Goal: Information Seeking & Learning: Learn about a topic

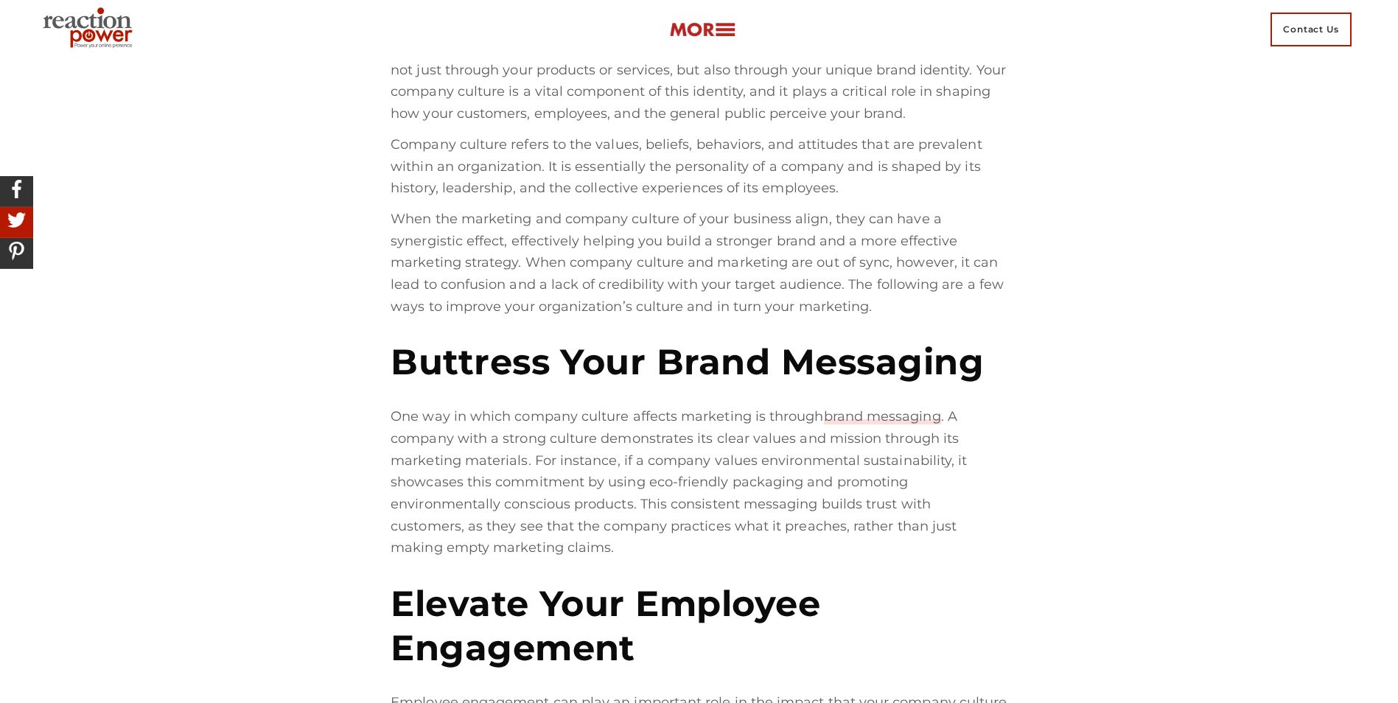
scroll to position [683, 0]
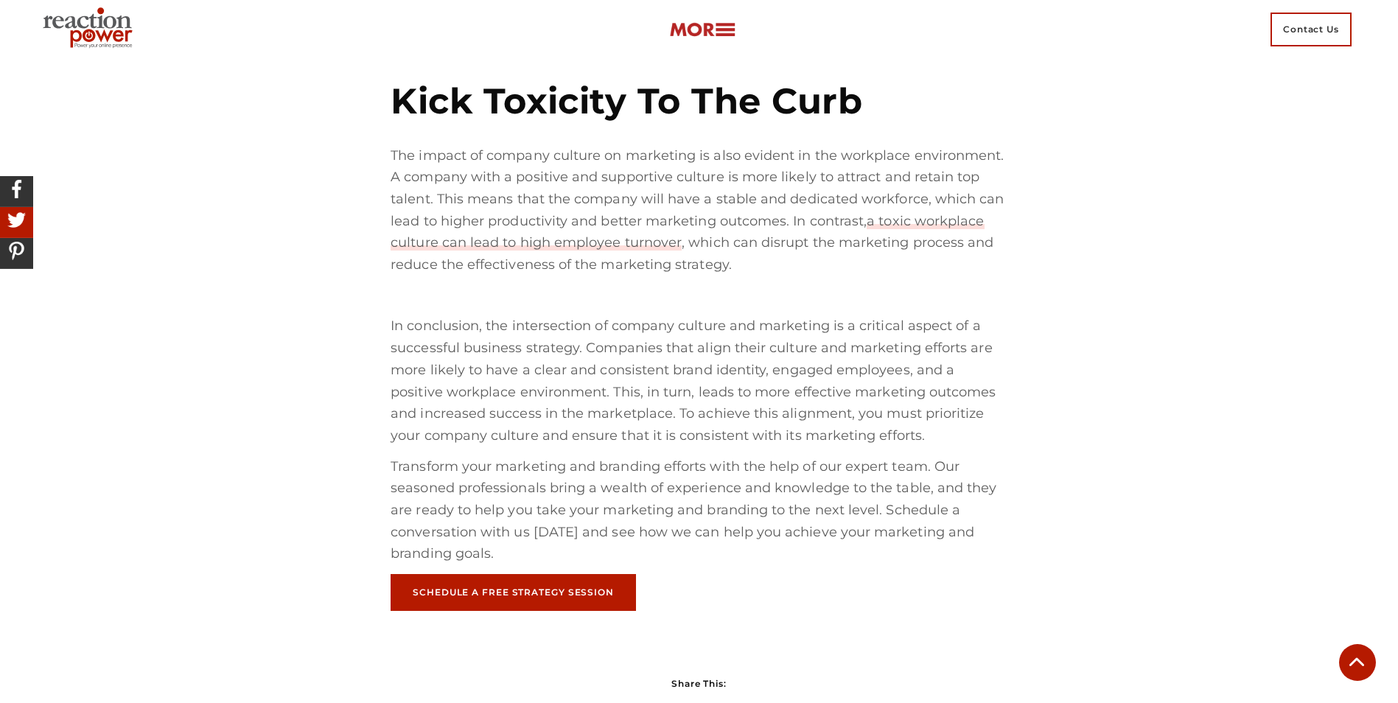
scroll to position [1421, 0]
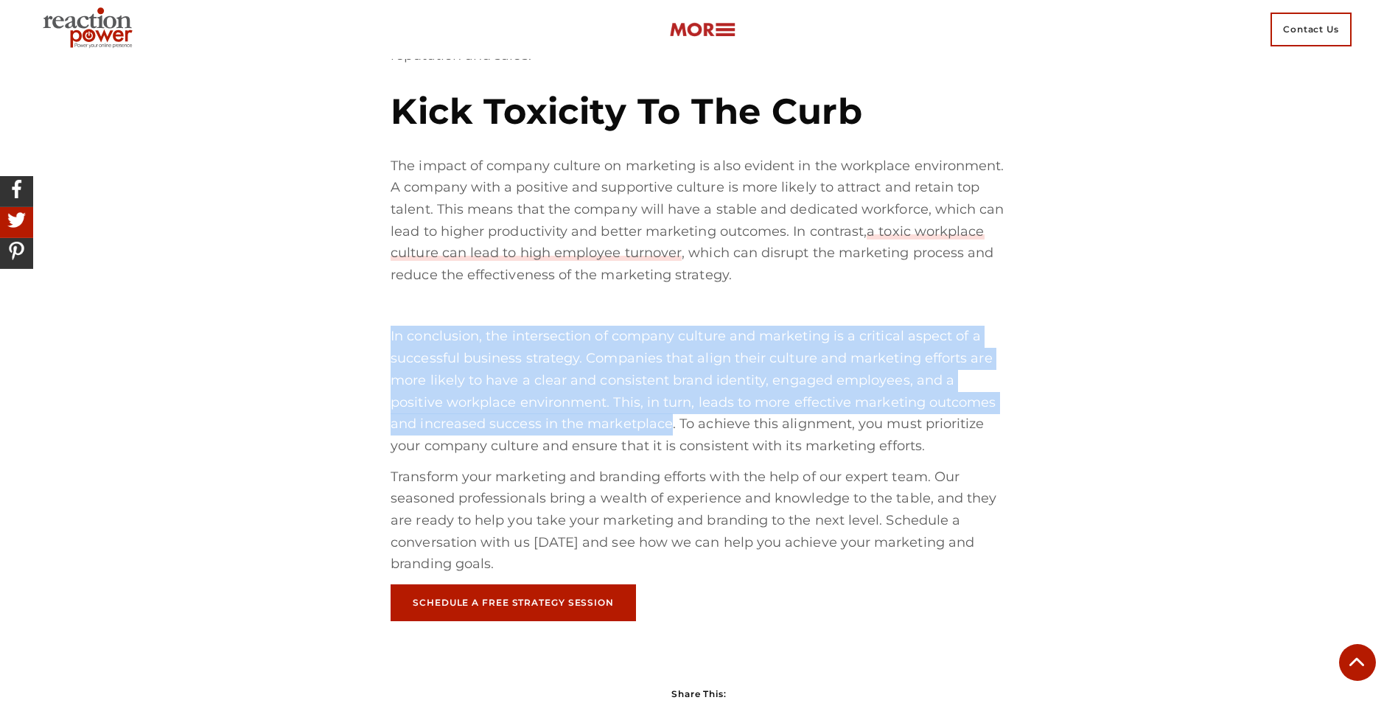
drag, startPoint x: 391, startPoint y: 314, endPoint x: 641, endPoint y: 407, distance: 266.6
click at [641, 407] on p "In conclusion, the intersection of company culture and marketing is a critical …" at bounding box center [699, 391] width 617 height 131
copy p "In conclusion, the intersection of company culture and marketing is a critical …"
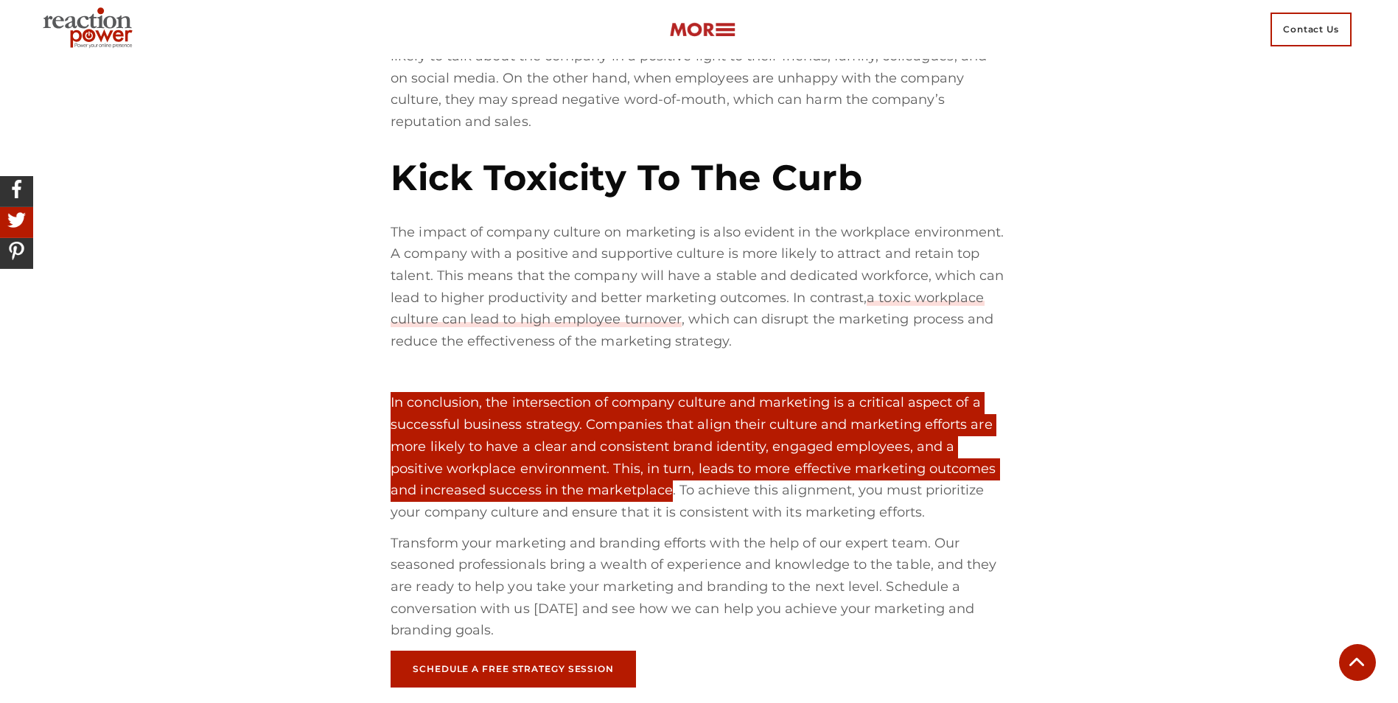
scroll to position [1273, 0]
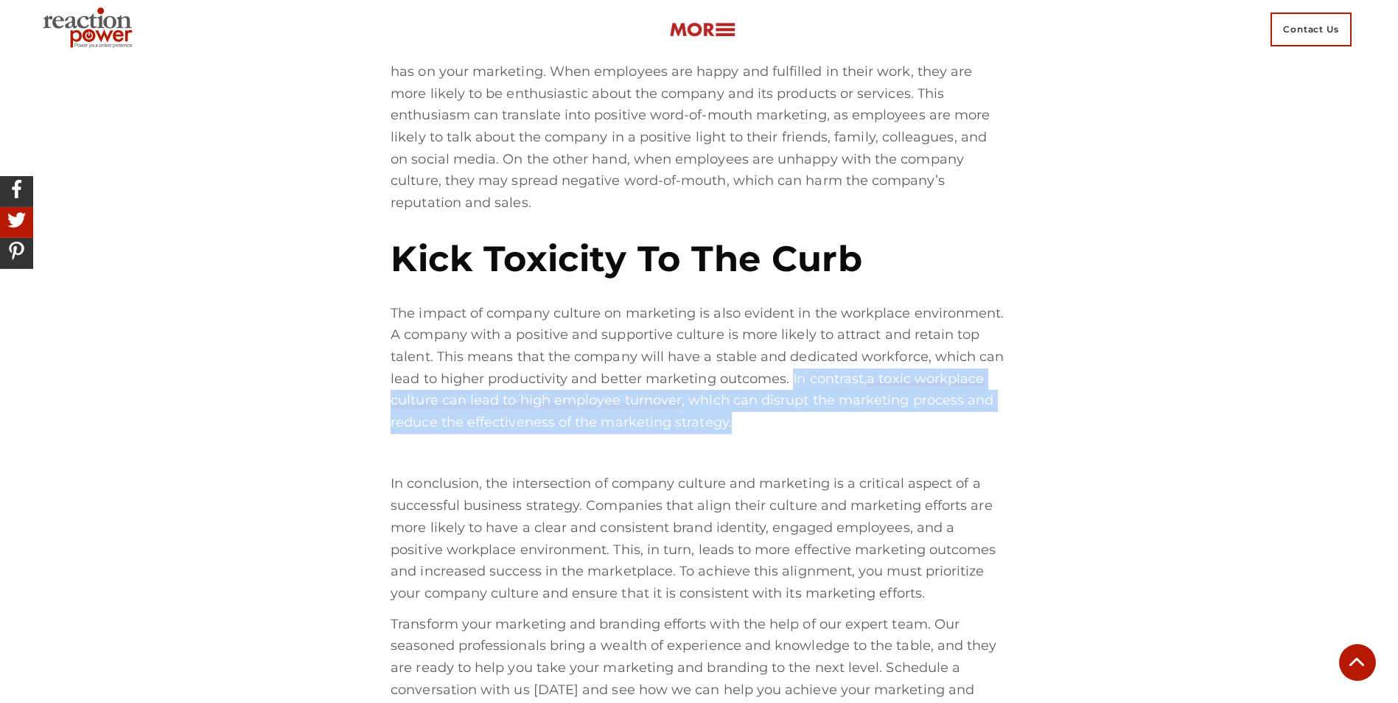
drag, startPoint x: 792, startPoint y: 357, endPoint x: 795, endPoint y: 403, distance: 45.8
click at [795, 403] on p "The impact of company culture on marketing is also evident in the workplace env…" at bounding box center [699, 368] width 617 height 131
copy p "In contrast, a toxic workplace culture can lead to high employee turnover , whi…"
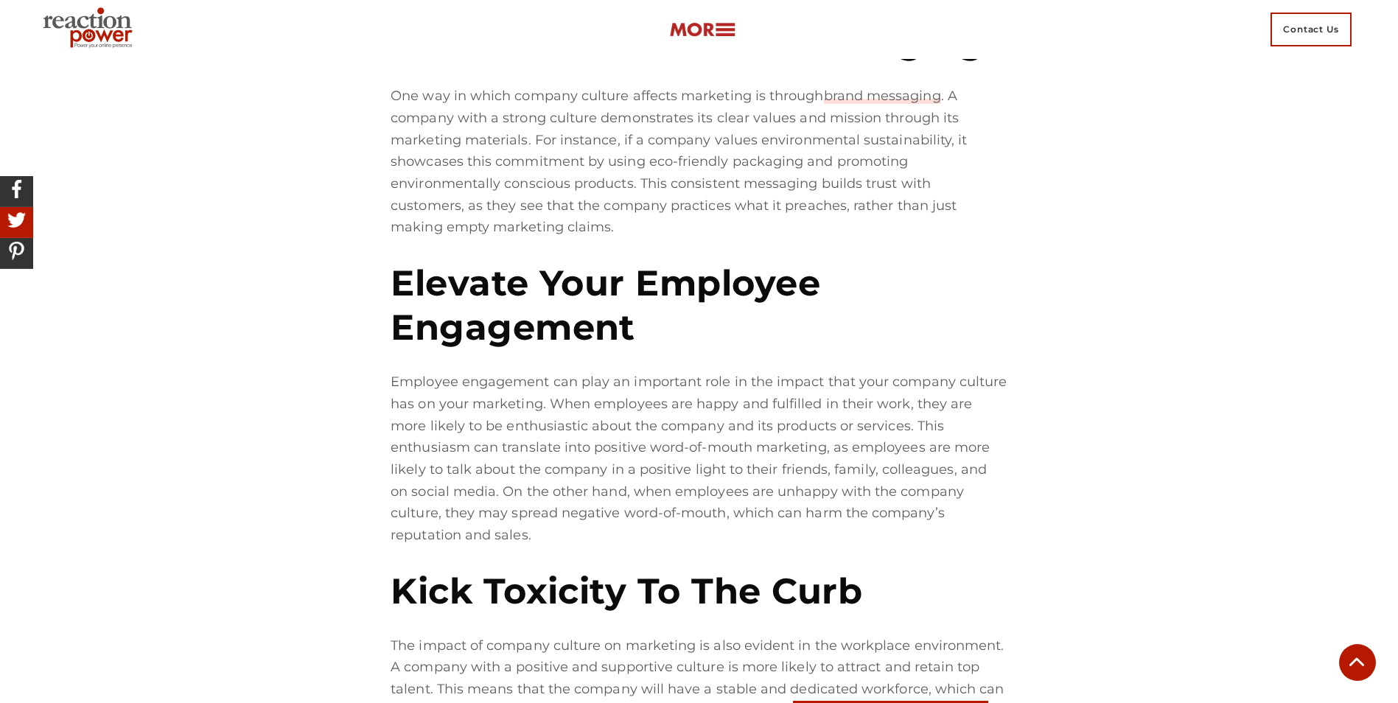
scroll to position [831, 0]
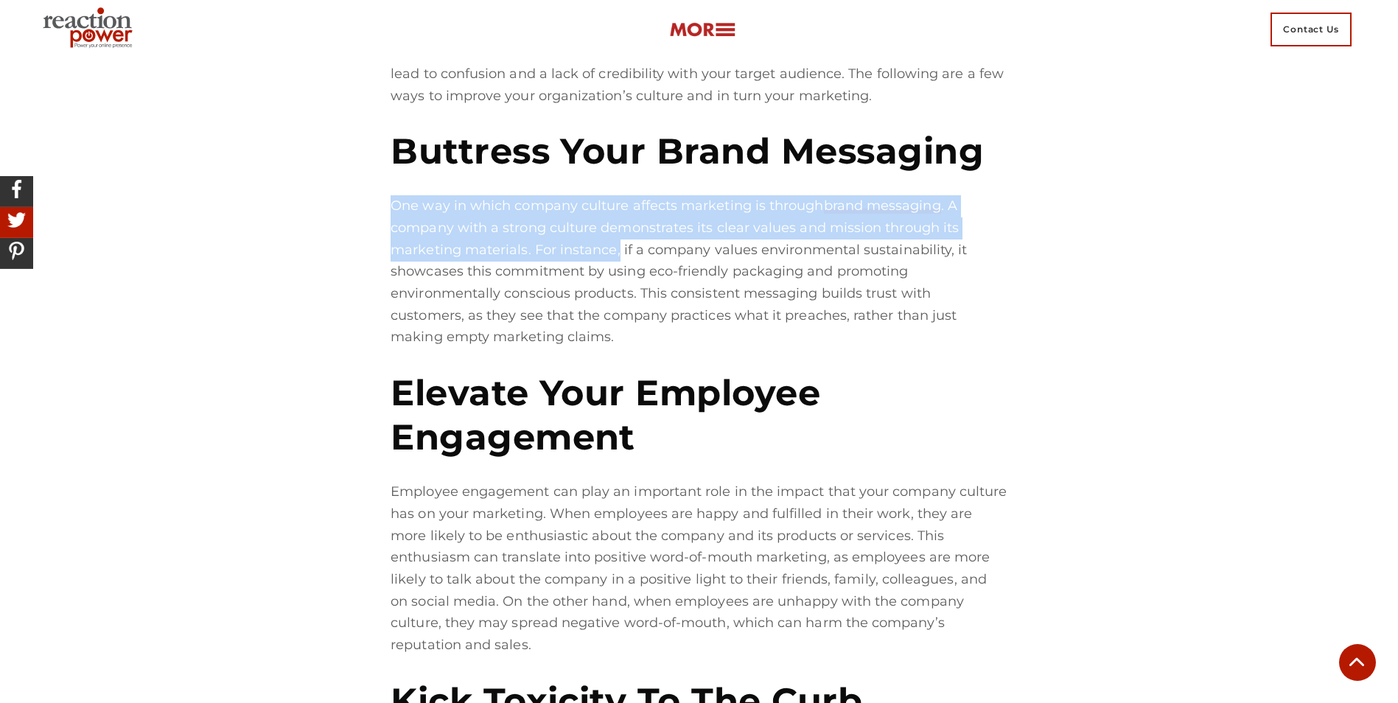
drag, startPoint x: 391, startPoint y: 200, endPoint x: 618, endPoint y: 251, distance: 232.8
click at [618, 251] on p "One way in which company culture affects marketing is through brand messaging .…" at bounding box center [699, 271] width 617 height 153
copy p "One way in which company culture affects marketing is through brand messaging .…"
